Goal: Task Accomplishment & Management: Complete application form

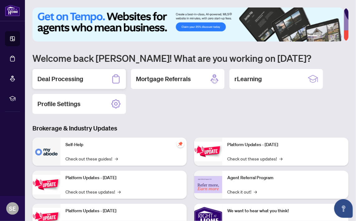
click at [110, 80] on div "Deal Processing" at bounding box center [79, 79] width 94 height 20
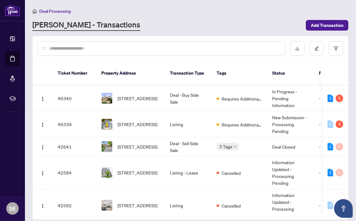
click at [161, 119] on td "[STREET_ADDRESS]" at bounding box center [130, 124] width 69 height 26
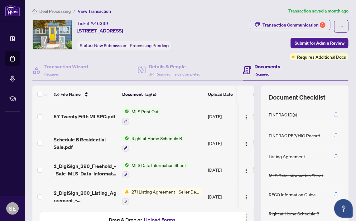
scroll to position [28, 0]
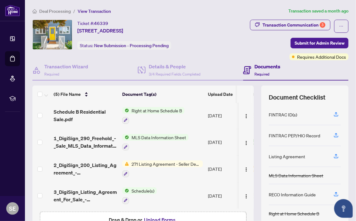
click at [168, 217] on button "Upload Forms" at bounding box center [159, 220] width 35 height 8
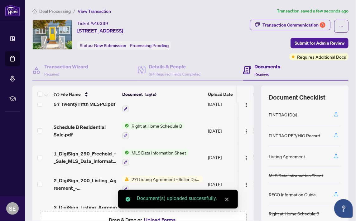
scroll to position [78, 0]
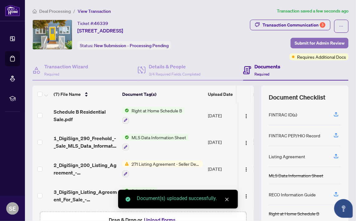
click at [334, 40] on span "Submit for Admin Review" at bounding box center [320, 43] width 50 height 10
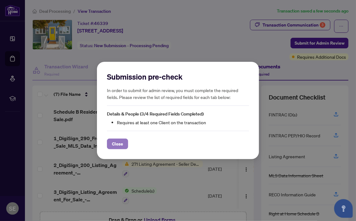
click at [118, 140] on span "Close" at bounding box center [117, 144] width 11 height 10
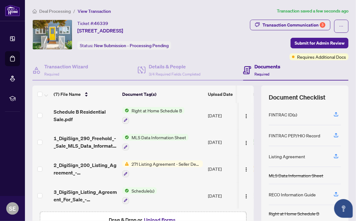
scroll to position [40, 0]
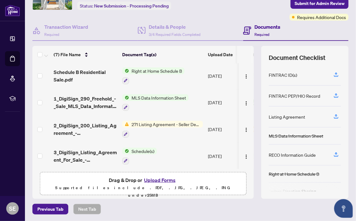
click at [161, 121] on span "271 Listing Agreement - Seller Designated Representation Agreement Authority to…" at bounding box center [166, 124] width 74 height 7
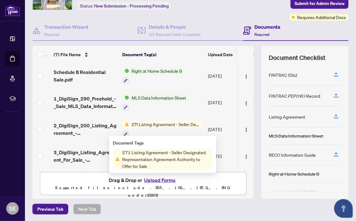
click at [188, 95] on span "MLS Data Information Sheet" at bounding box center [159, 97] width 60 height 7
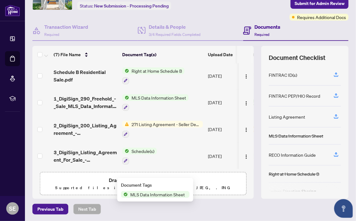
scroll to position [0, 0]
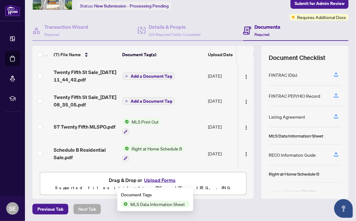
click at [314, 21] on div "Documents Required" at bounding box center [295, 31] width 105 height 20
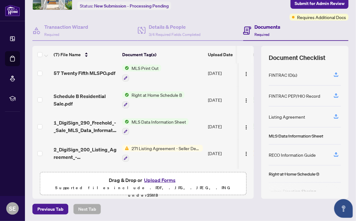
scroll to position [78, 0]
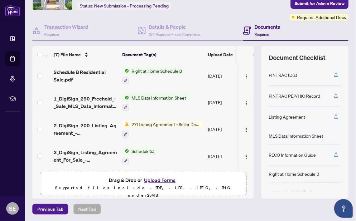
click at [186, 123] on span "271 Listing Agreement - Seller Designated Representation Agreement Authority to…" at bounding box center [166, 124] width 74 height 7
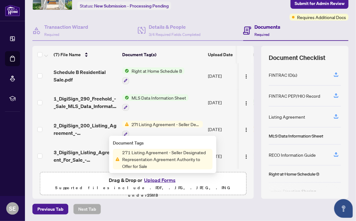
click at [77, 129] on span "2_DigiSign_200_Listing_Agreement_-_Seller_Rep_Agrmt_-_Authority_to_Offer_for_Sa…" at bounding box center [86, 129] width 64 height 15
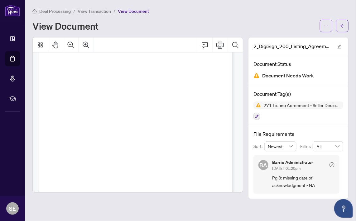
scroll to position [897, 0]
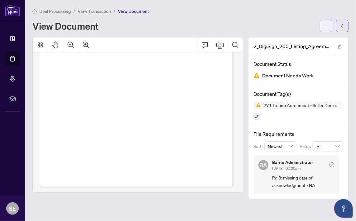
click at [325, 29] on span "button" at bounding box center [326, 26] width 4 height 10
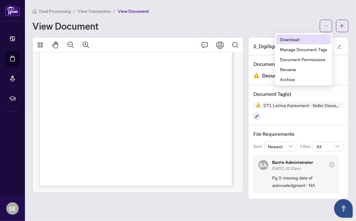
click at [308, 43] on li "Download" at bounding box center [303, 39] width 55 height 10
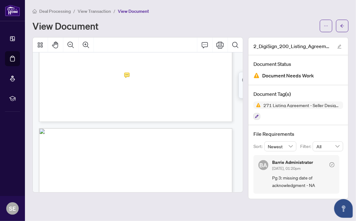
scroll to position [699, 0]
click at [328, 25] on button "button" at bounding box center [326, 26] width 12 height 12
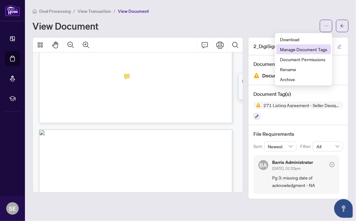
click at [315, 51] on span "Manage Document Tags" at bounding box center [303, 49] width 47 height 7
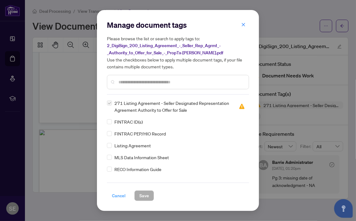
click at [122, 197] on span "Cancel" at bounding box center [119, 196] width 14 height 10
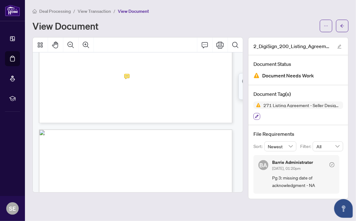
click at [259, 115] on button "button" at bounding box center [257, 116] width 7 height 7
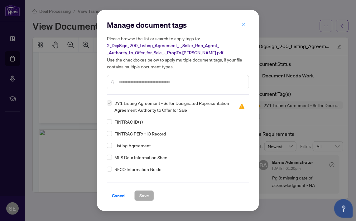
click at [244, 23] on icon "close" at bounding box center [243, 24] width 4 height 4
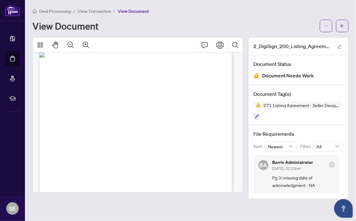
scroll to position [780, 0]
click at [322, 27] on button "button" at bounding box center [326, 26] width 12 height 12
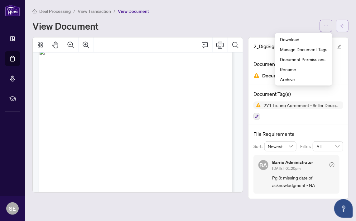
click at [347, 26] on button "button" at bounding box center [342, 26] width 12 height 12
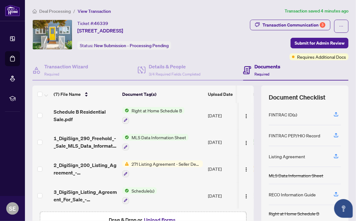
scroll to position [40, 0]
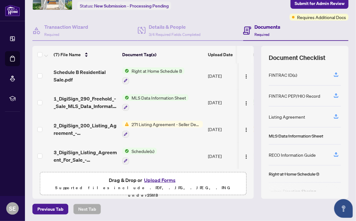
click at [163, 180] on button "Upload Forms" at bounding box center [159, 180] width 35 height 8
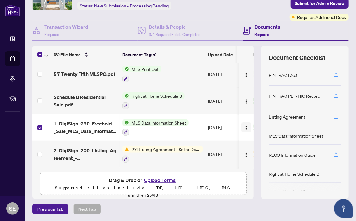
click at [244, 127] on img "button" at bounding box center [246, 128] width 5 height 5
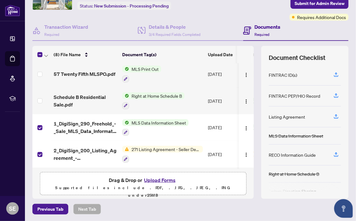
click at [42, 124] on label at bounding box center [39, 127] width 5 height 7
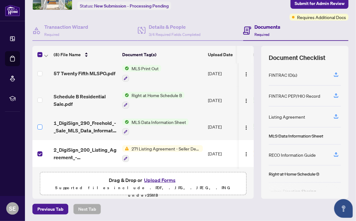
scroll to position [103, 0]
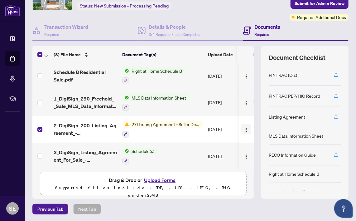
click at [241, 130] on button "button" at bounding box center [246, 129] width 10 height 10
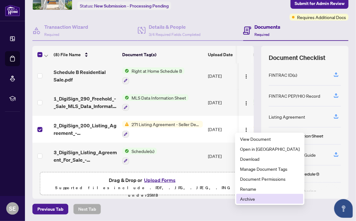
click at [255, 201] on span "Archive" at bounding box center [270, 198] width 60 height 7
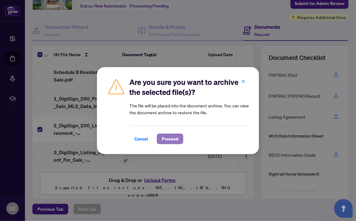
click at [172, 137] on span "Proceed" at bounding box center [170, 139] width 17 height 10
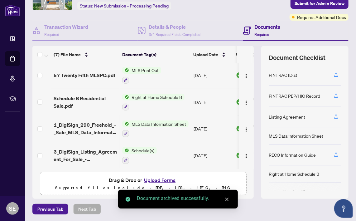
scroll to position [0, 0]
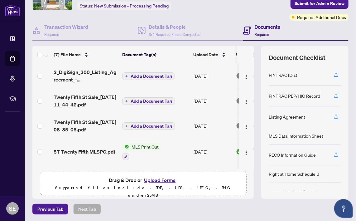
click at [263, 15] on div "Transaction Communication 3 Submit for Admin Review Requires Additional Docs" at bounding box center [280, 0] width 137 height 41
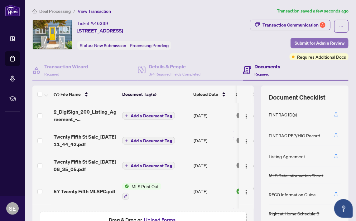
click at [318, 39] on span "Submit for Admin Review" at bounding box center [320, 43] width 50 height 10
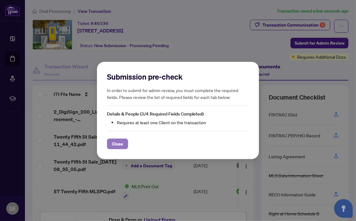
click at [120, 143] on span "Close" at bounding box center [117, 144] width 11 height 10
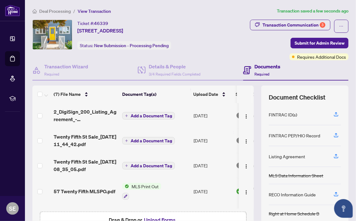
click at [324, 56] on span "Requires Additional Docs" at bounding box center [321, 56] width 49 height 7
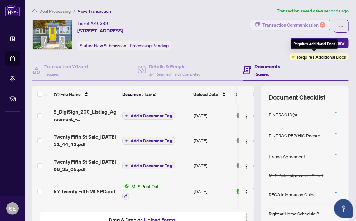
click at [320, 22] on div "3" at bounding box center [323, 25] width 6 height 6
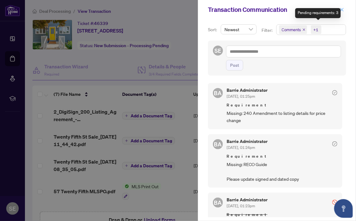
click at [346, 10] on button "button" at bounding box center [342, 9] width 8 height 7
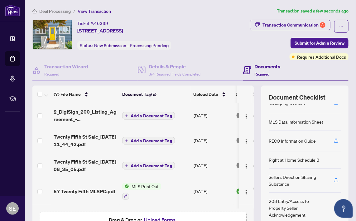
scroll to position [64, 0]
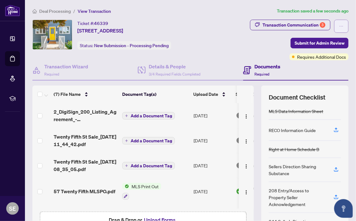
click at [339, 27] on icon "ellipsis" at bounding box center [341, 26] width 4 height 4
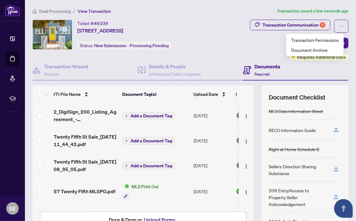
click at [243, 51] on div "Transaction Communication 3 Submit for Admin Review Requires Additional Docs" at bounding box center [280, 40] width 137 height 41
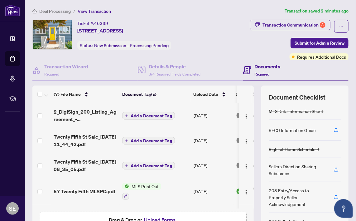
scroll to position [76, 0]
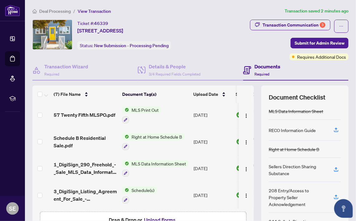
click at [162, 219] on button "Upload Forms" at bounding box center [159, 220] width 35 height 8
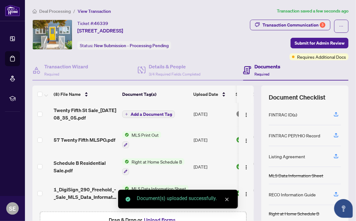
scroll to position [101, 0]
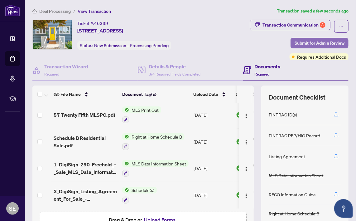
click at [331, 39] on span "Submit for Admin Review" at bounding box center [320, 43] width 50 height 10
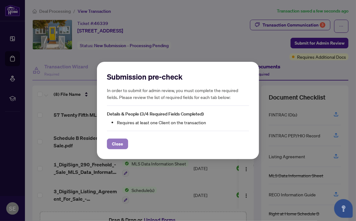
click at [121, 148] on span "Close" at bounding box center [117, 144] width 11 height 10
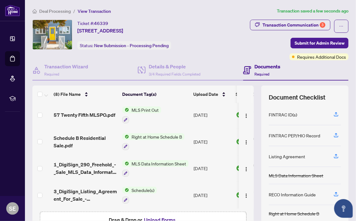
click at [271, 70] on div "Documents Required" at bounding box center [268, 70] width 26 height 15
click at [172, 75] on span "3/4 Required Fields Completed" at bounding box center [175, 74] width 52 height 5
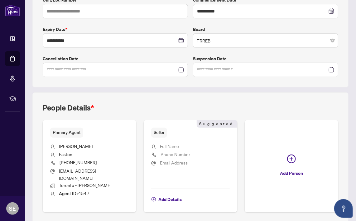
scroll to position [147, 0]
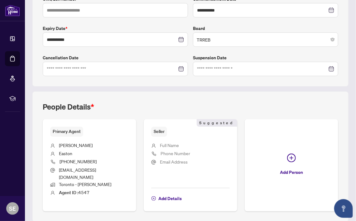
click at [327, 70] on div at bounding box center [265, 68] width 137 height 7
click at [264, 65] on input at bounding box center [262, 68] width 130 height 7
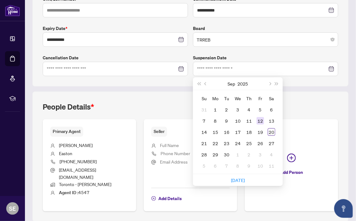
click at [259, 120] on div "12" at bounding box center [260, 120] width 7 height 7
type input "**********"
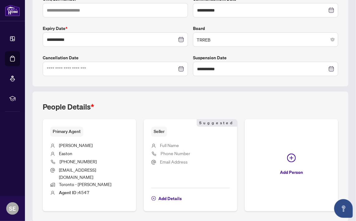
click at [180, 67] on div at bounding box center [115, 68] width 137 height 7
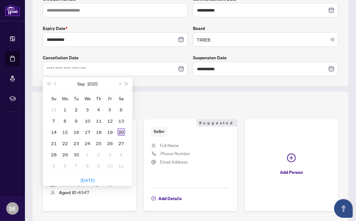
click at [122, 132] on div "20" at bounding box center [121, 131] width 7 height 7
type input "**********"
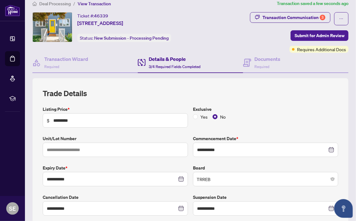
scroll to position [0, 0]
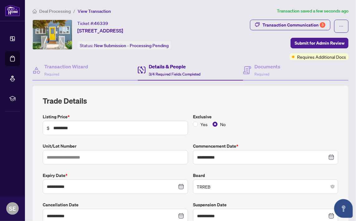
click at [169, 69] on h4 "Details & People" at bounding box center [175, 66] width 52 height 7
click at [69, 67] on h4 "Transaction Wizard" at bounding box center [66, 66] width 44 height 7
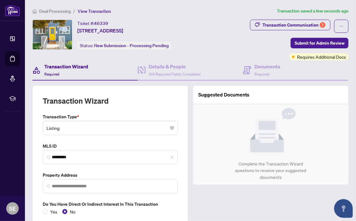
type input "**********"
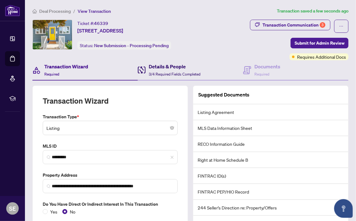
click at [176, 72] on span "3/4 Required Fields Completed" at bounding box center [175, 74] width 52 height 5
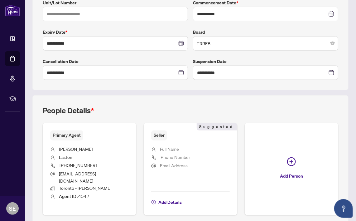
scroll to position [163, 0]
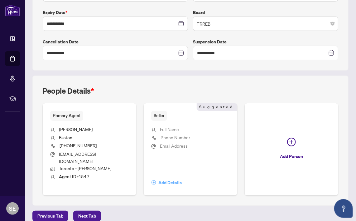
click at [171, 177] on span "Add Details" at bounding box center [169, 182] width 23 height 10
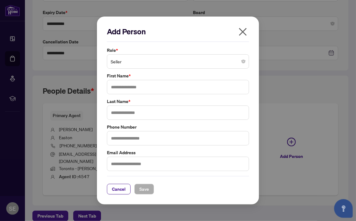
click at [226, 63] on span "Seller" at bounding box center [178, 62] width 135 height 12
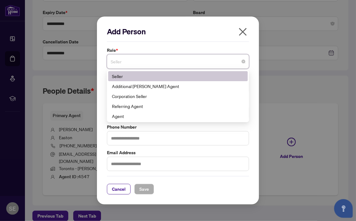
click at [221, 74] on div "Seller" at bounding box center [178, 76] width 132 height 7
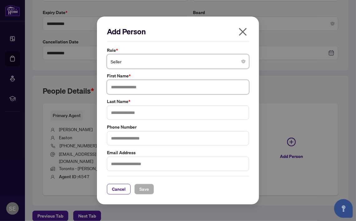
click at [220, 85] on input "text" at bounding box center [178, 87] width 142 height 14
type input "*****"
click at [176, 110] on input "text" at bounding box center [178, 112] width 142 height 14
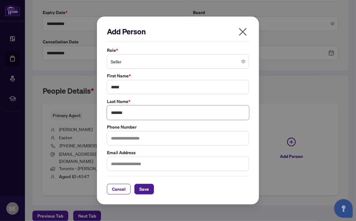
type input "*******"
click at [190, 140] on input "text" at bounding box center [178, 138] width 142 height 14
click at [297, 65] on div "Add Person Role * Seller 1 10 Seller Additional [PERSON_NAME] Agent Corporation…" at bounding box center [178, 110] width 356 height 221
click at [149, 190] on button "Save" at bounding box center [144, 189] width 20 height 11
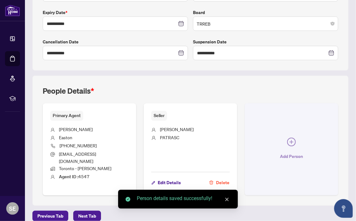
click at [291, 138] on icon "plus-circle" at bounding box center [291, 142] width 9 height 9
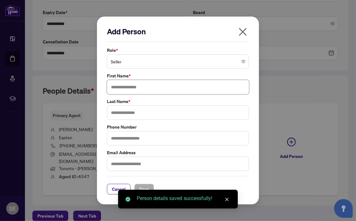
click at [236, 90] on input "text" at bounding box center [178, 87] width 142 height 14
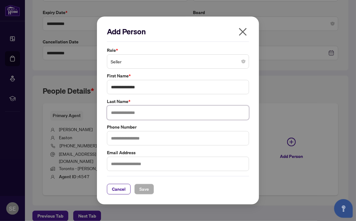
click at [206, 116] on input "text" at bounding box center [178, 112] width 142 height 14
click at [137, 88] on input "**********" at bounding box center [178, 87] width 142 height 14
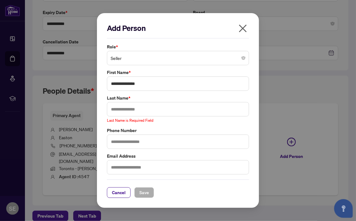
click at [308, 157] on div "**********" at bounding box center [178, 110] width 356 height 221
drag, startPoint x: 148, startPoint y: 82, endPoint x: 132, endPoint y: 80, distance: 15.7
click at [132, 80] on input "**********" at bounding box center [178, 83] width 142 height 14
type input "*******"
click at [122, 110] on input "text" at bounding box center [178, 109] width 142 height 14
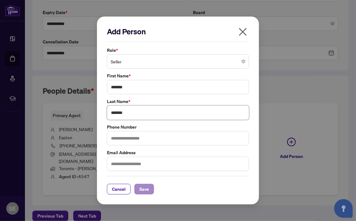
type input "*******"
click at [144, 192] on span "Save" at bounding box center [144, 189] width 10 height 10
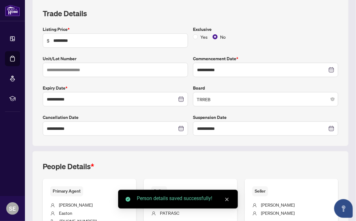
scroll to position [0, 0]
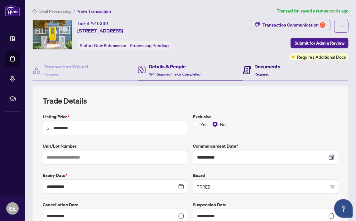
click at [269, 69] on h4 "Documents" at bounding box center [268, 66] width 26 height 7
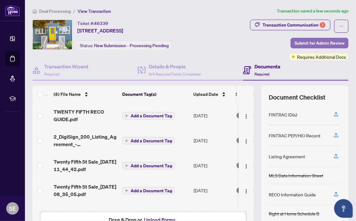
click at [321, 39] on span "Submit for Admin Review" at bounding box center [320, 43] width 50 height 10
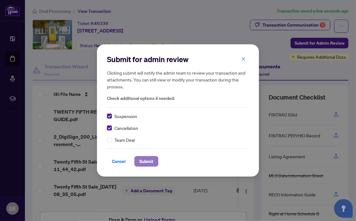
click at [153, 163] on button "Submit" at bounding box center [146, 161] width 24 height 11
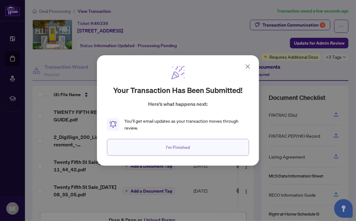
click at [218, 147] on button "I'm Finished" at bounding box center [178, 147] width 142 height 17
